Goal: Task Accomplishment & Management: Manage account settings

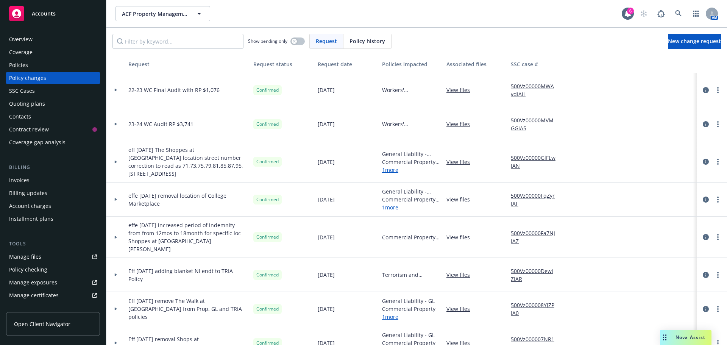
click at [26, 103] on div "Quoting plans" at bounding box center [27, 104] width 36 height 12
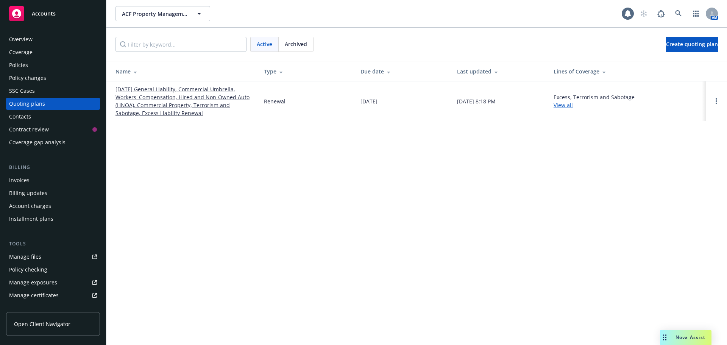
click at [147, 98] on link "[DATE] General Liability, Commercial Umbrella, Workers' Compensation, Hired and…" at bounding box center [183, 101] width 136 height 32
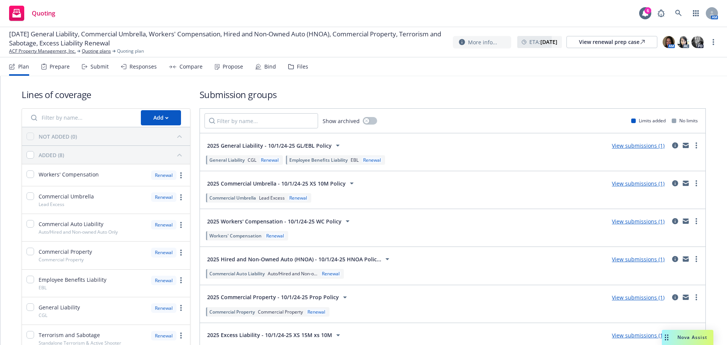
scroll to position [87, 0]
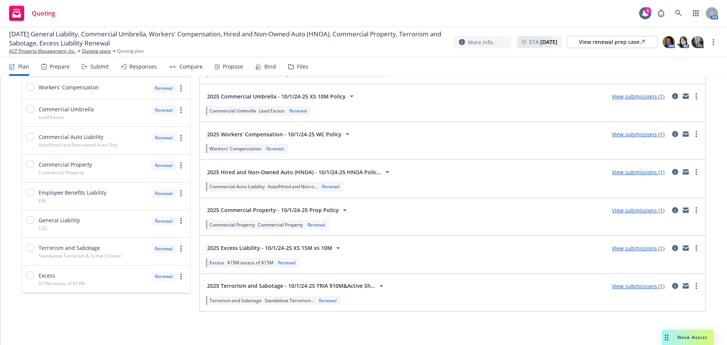
click at [653, 212] on link "View submissions (1)" at bounding box center [638, 210] width 53 height 7
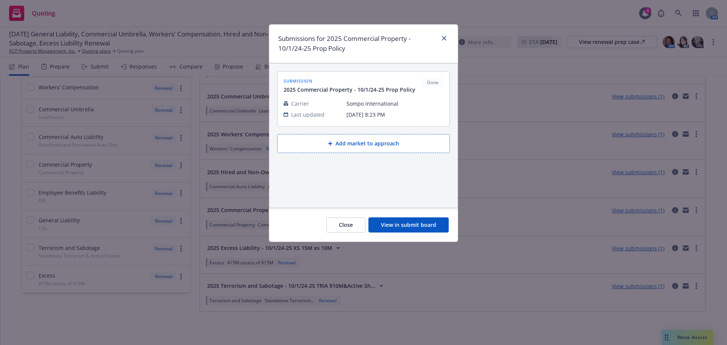
click at [410, 225] on button "View in submit board" at bounding box center [408, 224] width 80 height 15
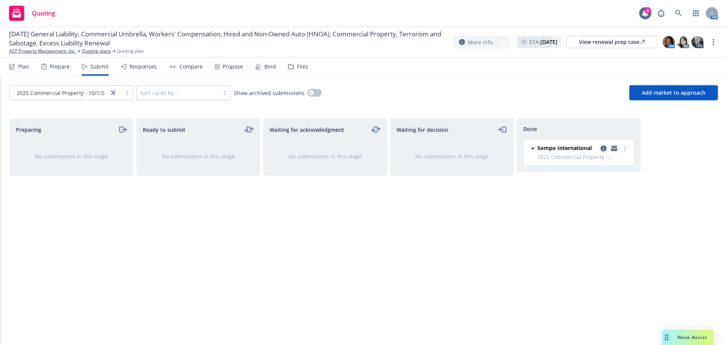
click at [603, 148] on icon "copy logging email" at bounding box center [603, 148] width 6 height 6
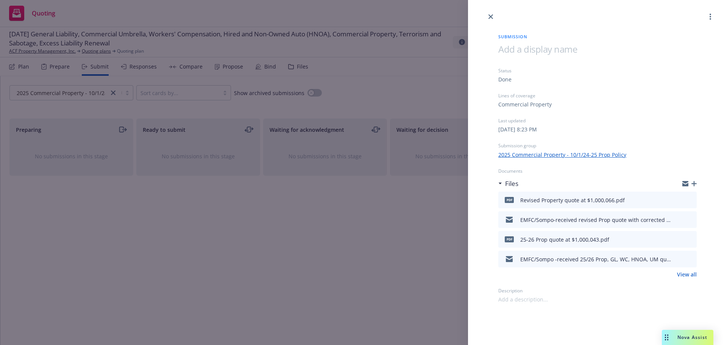
click at [694, 183] on icon "button" at bounding box center [693, 183] width 5 height 5
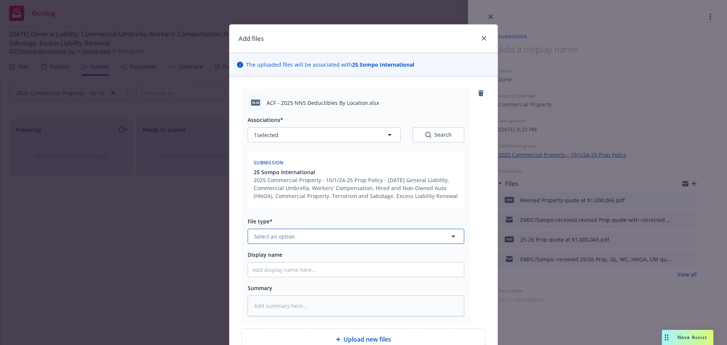
click at [316, 235] on button "Select an option" at bounding box center [356, 236] width 217 height 15
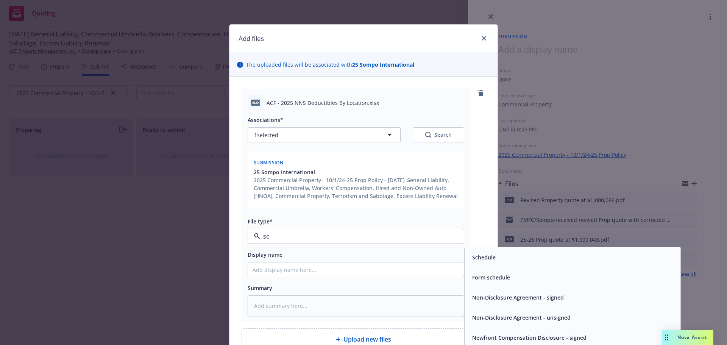
type input "sch"
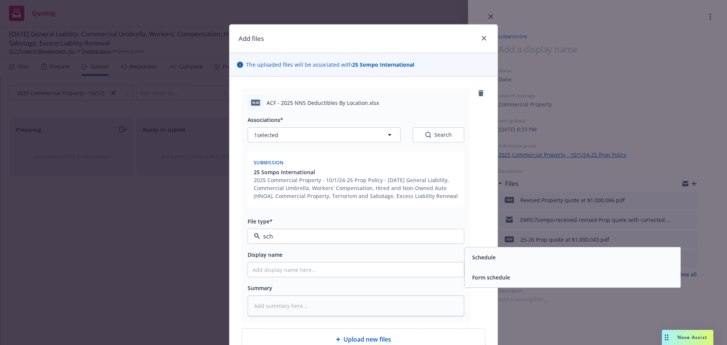
click at [484, 259] on span "Schedule" at bounding box center [483, 257] width 23 height 8
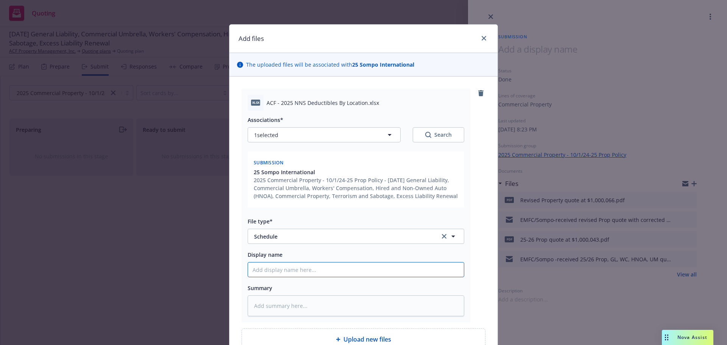
click at [302, 269] on input "Display name" at bounding box center [356, 269] width 216 height 14
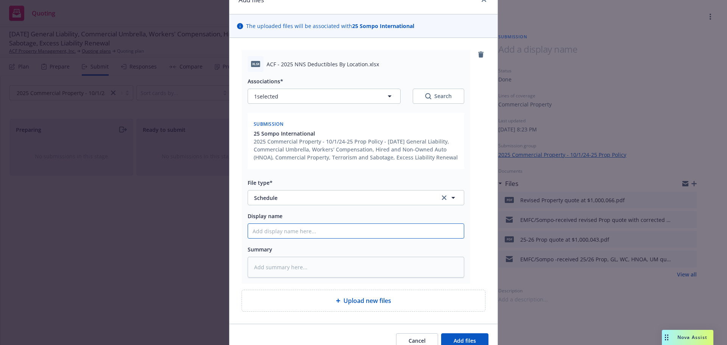
scroll to position [76, 0]
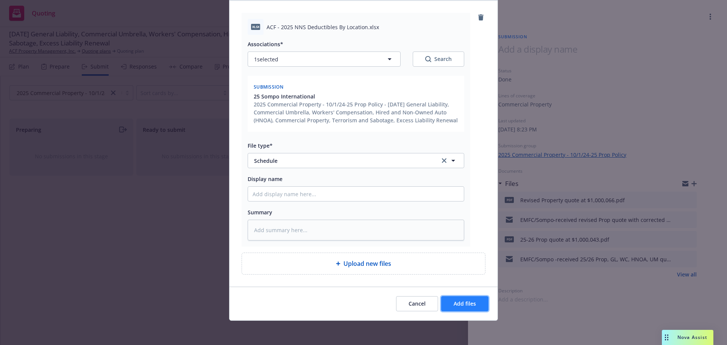
click at [463, 305] on span "Add files" at bounding box center [465, 303] width 22 height 7
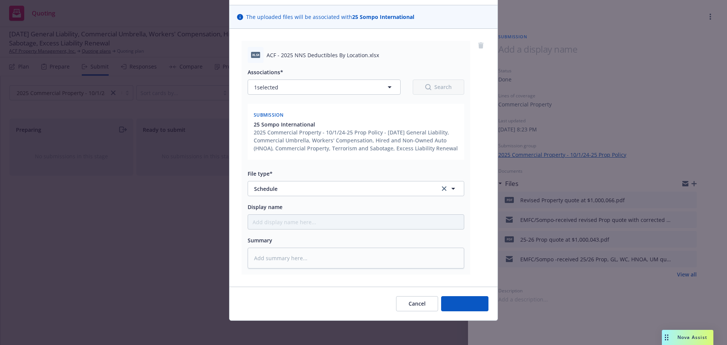
scroll to position [48, 0]
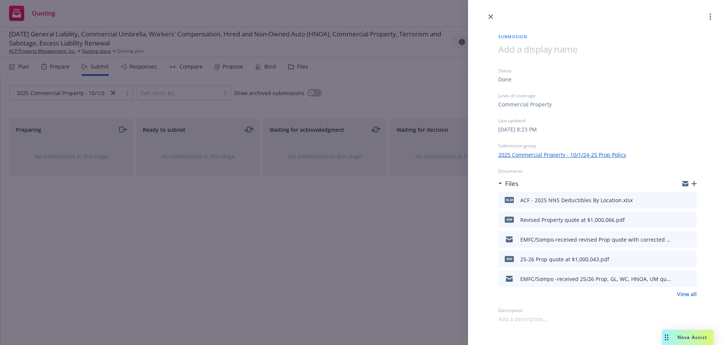
drag, startPoint x: 493, startPoint y: 17, endPoint x: 480, endPoint y: 19, distance: 13.0
click at [492, 18] on link "close" at bounding box center [490, 16] width 9 height 9
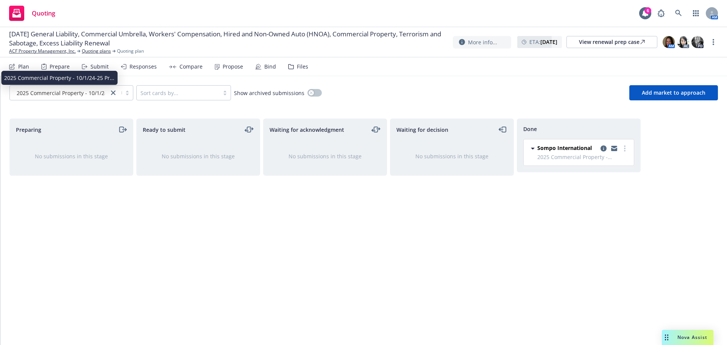
click at [59, 90] on span "2025 Commercial Property - 10/1/24-25 Pr..." at bounding box center [72, 93] width 110 height 8
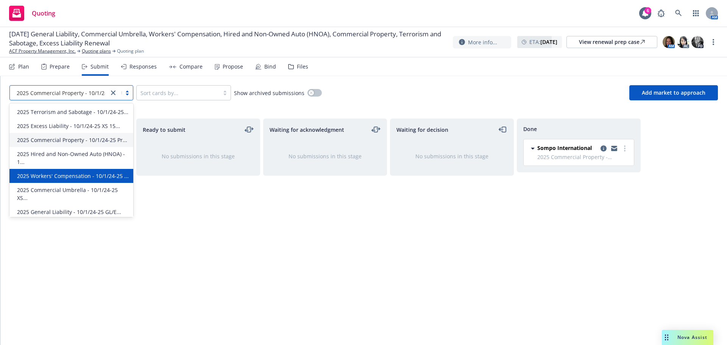
click at [61, 176] on span "2025 Workers' Compensation - 10/1/24-25 ..." at bounding box center [73, 176] width 112 height 8
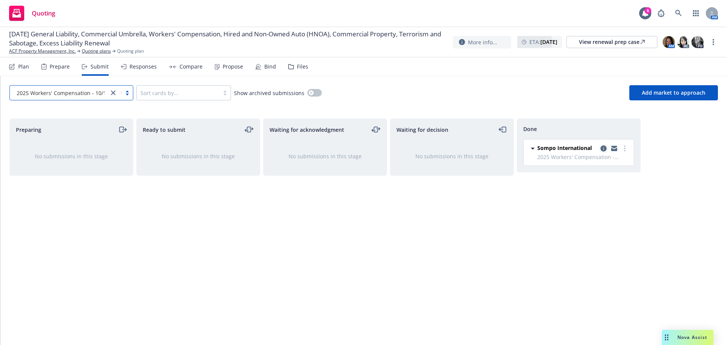
click at [603, 147] on icon "copy logging email" at bounding box center [603, 148] width 6 height 6
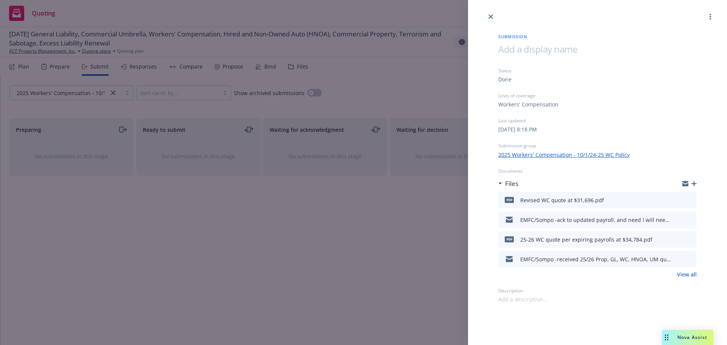
click at [695, 183] on icon "button" at bounding box center [693, 183] width 5 height 5
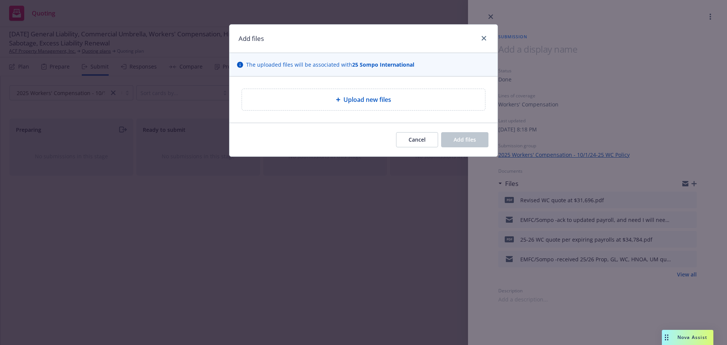
type textarea "x"
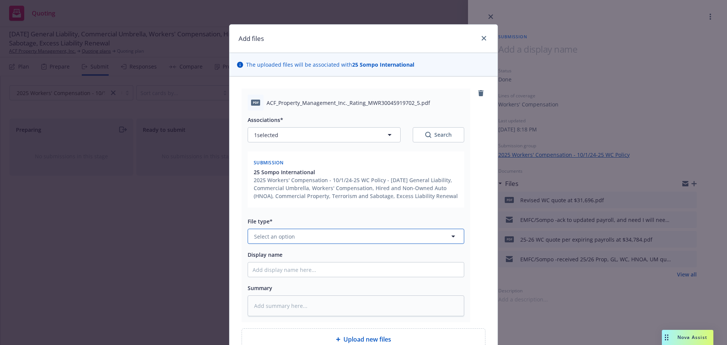
click at [273, 239] on span "Select an option" at bounding box center [274, 236] width 41 height 8
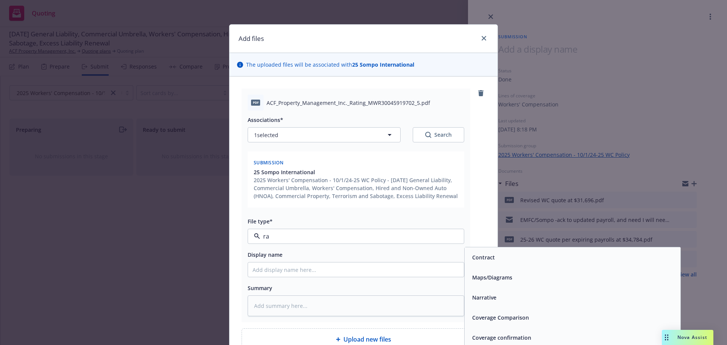
type input "rat"
click at [503, 323] on div "Rate/Exposure Comparison" at bounding box center [506, 317] width 75 height 11
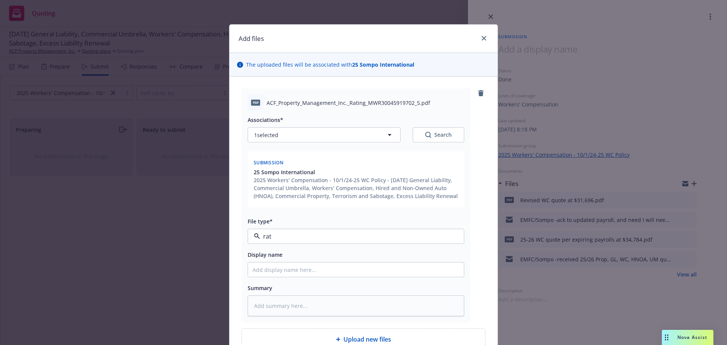
type textarea "x"
click at [331, 238] on span "Rate/Exposure Comparison" at bounding box center [341, 236] width 175 height 8
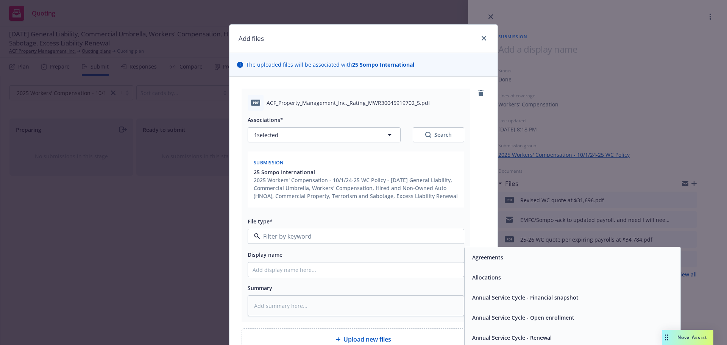
drag, startPoint x: 316, startPoint y: 238, endPoint x: 276, endPoint y: 237, distance: 40.1
click at [276, 237] on input at bounding box center [354, 236] width 189 height 9
type input "rat"
click at [494, 334] on span "Rating worksheet" at bounding box center [494, 338] width 45 height 8
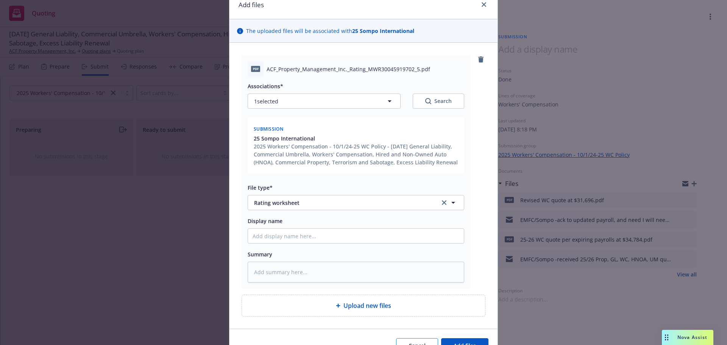
scroll to position [76, 0]
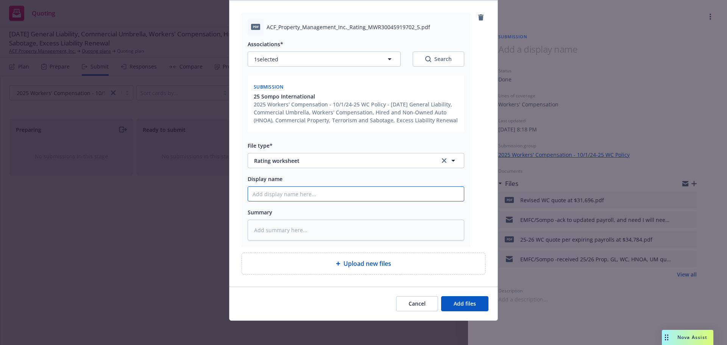
click at [282, 192] on input "Display name" at bounding box center [356, 194] width 216 height 14
type textarea "x"
type input "2"
type textarea "x"
type input "25"
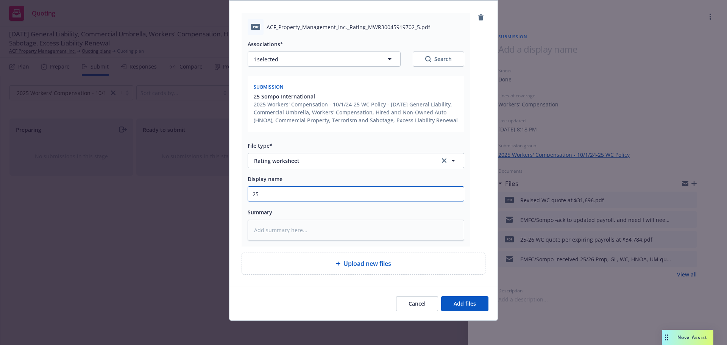
type textarea "x"
type input "25/"
type textarea "x"
type input "25/2"
type textarea "x"
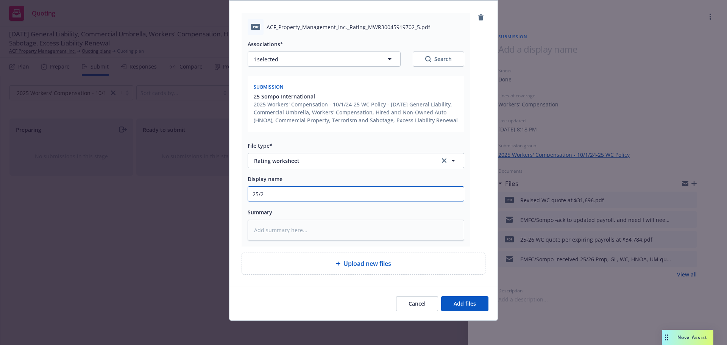
type input "25/26"
type textarea "x"
type input "25/26"
type textarea "x"
type input "25/26 W"
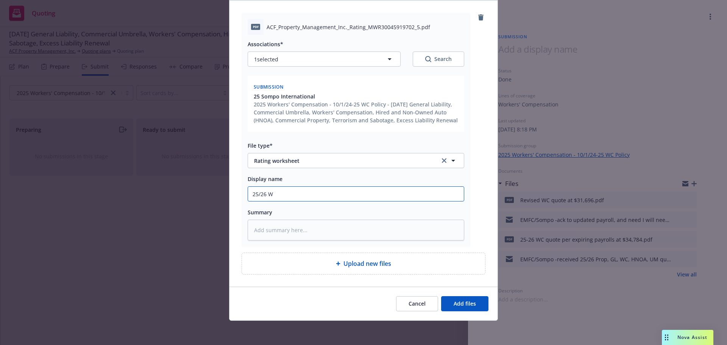
type textarea "x"
type input "25/26 WC"
type textarea "x"
type input "25/26 WC"
type textarea "x"
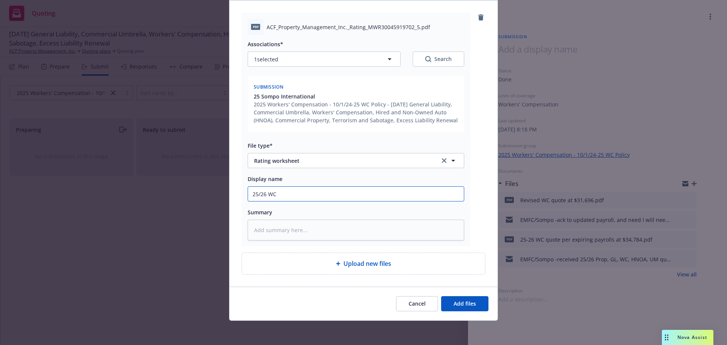
type input "25/26 WC w"
type textarea "x"
type input "25/26 WC wp"
type textarea "x"
type input "25/26 WC w"
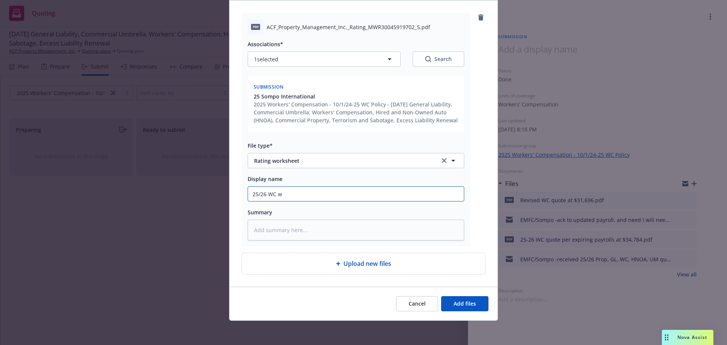
type textarea "x"
type input "25/26 WC"
type textarea "x"
type input "25/26 WC W"
type textarea "x"
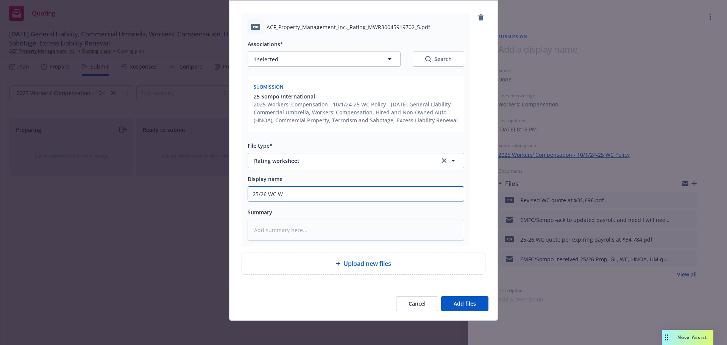
type input "25/26 WC Wo"
type textarea "x"
type input "25/26 WC Wor"
type textarea "x"
type input "25/26 WC Wo"
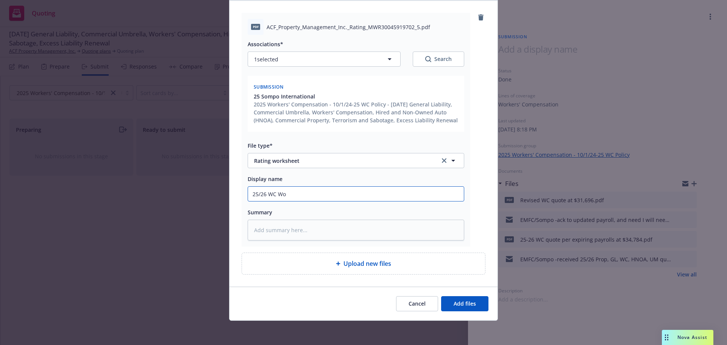
type textarea "x"
type input "25/26 WC W"
type textarea "x"
type input "25/26 WC"
type textarea "x"
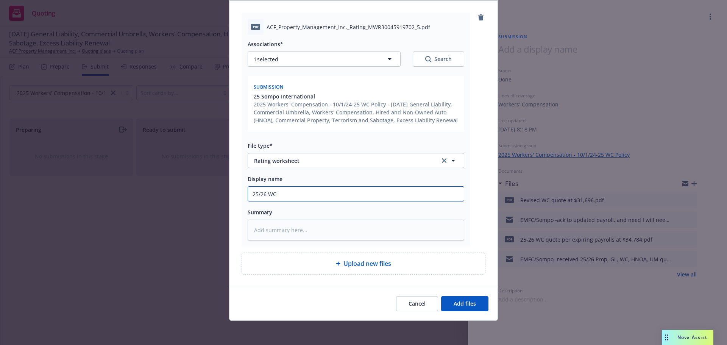
type input "25/26 WC R"
type textarea "x"
type input "25/26 WC Ra"
type textarea "x"
type input "25/26 WC Rat"
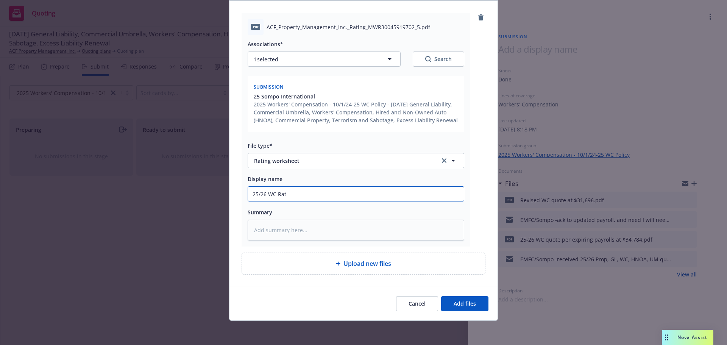
type textarea "x"
type input "25/26 WC Rati"
type textarea "x"
type input "25/26 WC Ratim"
type textarea "x"
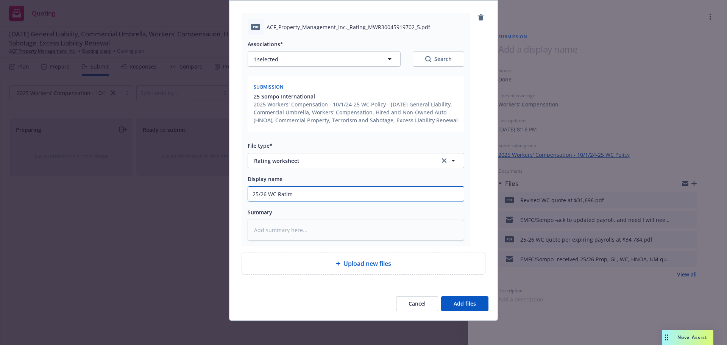
type input "25/26 WC Rati"
type textarea "x"
type input "25/26 WC Rat"
type textarea "x"
type input "25/26 WC Rati"
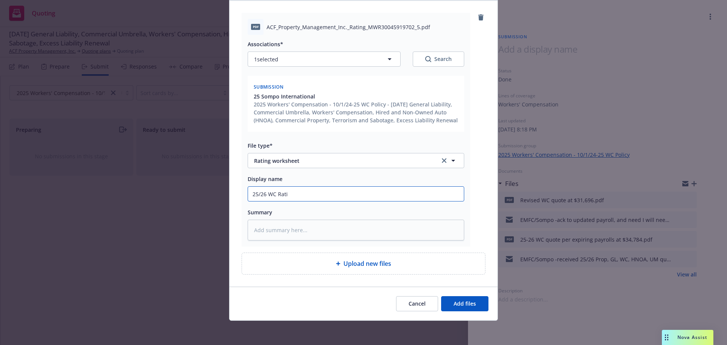
type textarea "x"
type input "25/26 WC Ratin"
type textarea "x"
type input "25/26 WC Rating"
type textarea "x"
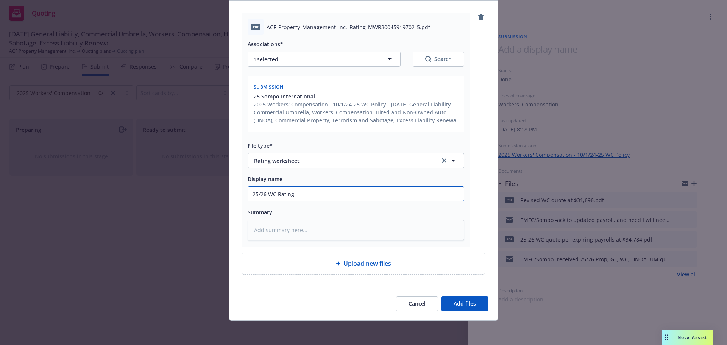
type input "25/26 WC Rating"
type textarea "x"
type input "25/26 WC Rating W"
type textarea "x"
type input "25/26 WC Rating Wo"
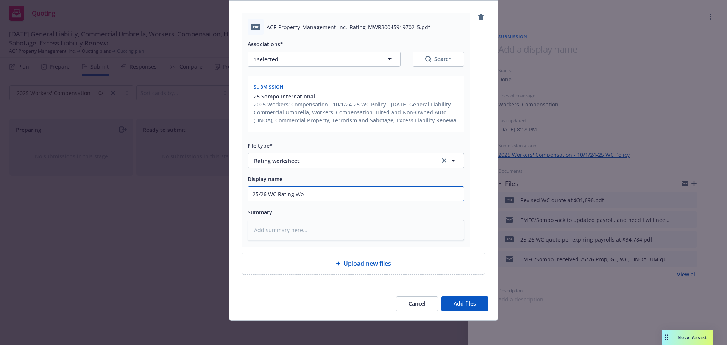
type textarea "x"
type input "25/26 WC Rating Wor"
type textarea "x"
type input "25/26 WC Rating Work"
type textarea "x"
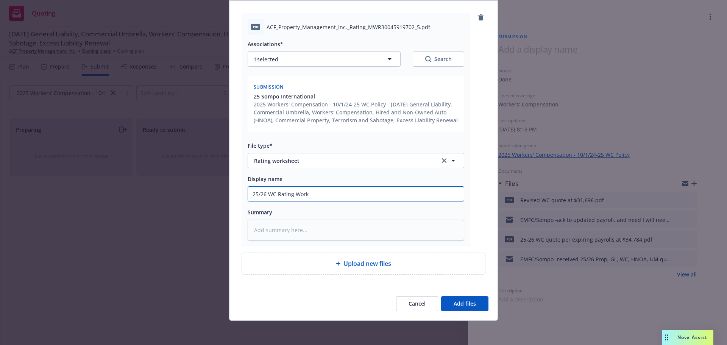
type input "25/26 WC Rating Works"
type textarea "x"
type input "25/26 WC Rating Worksh"
type textarea "x"
type input "25/26 WC Rating Workshe"
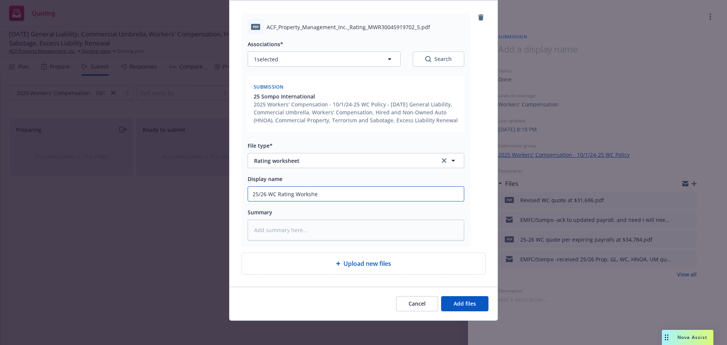
type textarea "x"
type input "25/26 WC Rating Workshee"
type textarea "x"
type input "25/26 WC Rating Worksheet"
click at [458, 309] on button "Add files" at bounding box center [464, 303] width 47 height 15
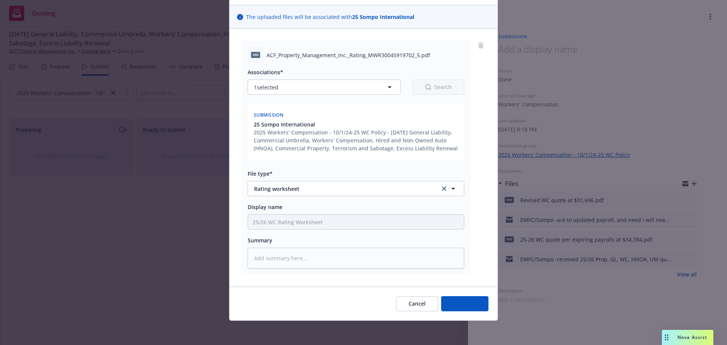
scroll to position [48, 0]
type textarea "x"
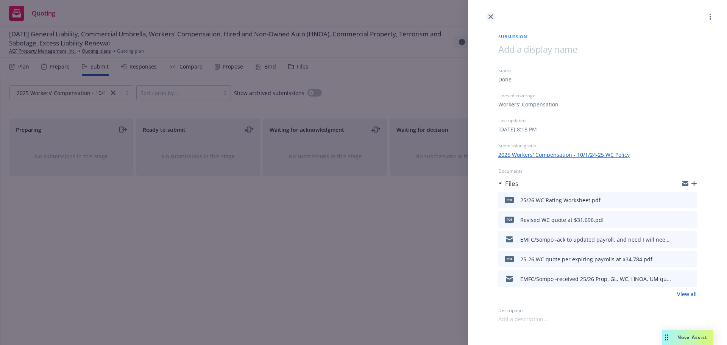
click at [487, 18] on link "close" at bounding box center [490, 16] width 9 height 9
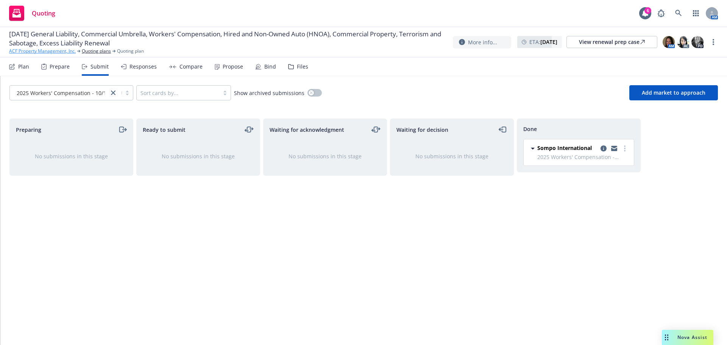
click at [56, 50] on link "ACF Property Management, Inc." at bounding box center [42, 51] width 67 height 7
